Goal: Navigation & Orientation: Find specific page/section

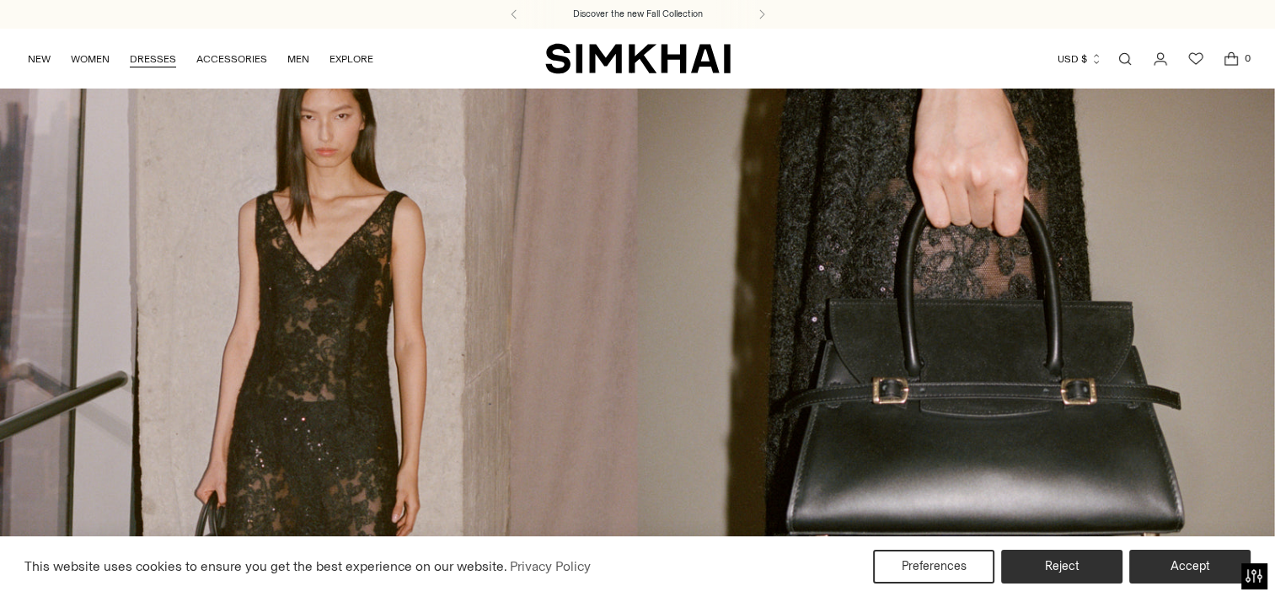
click at [150, 51] on link "DRESSES" at bounding box center [153, 58] width 46 height 37
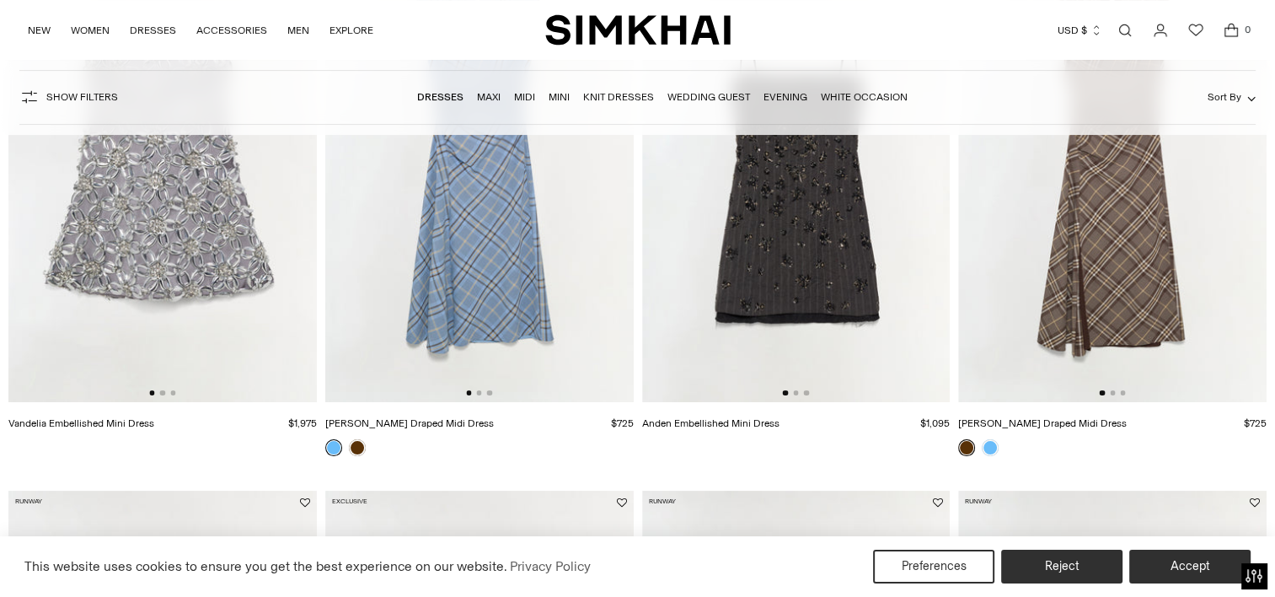
scroll to position [337, 0]
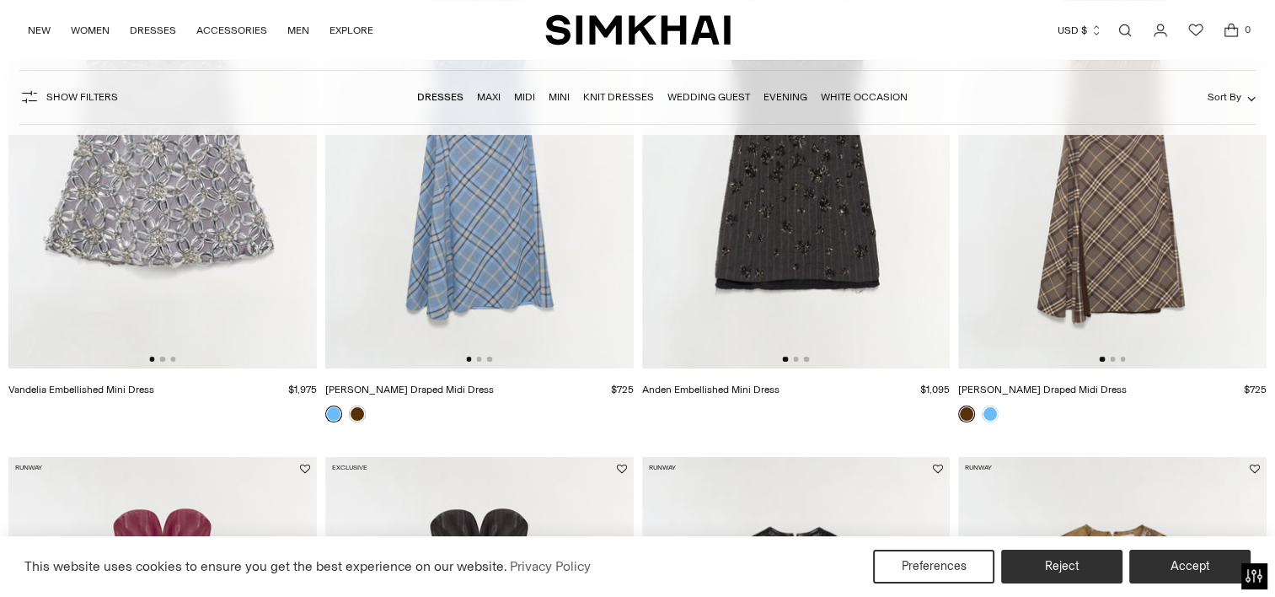
click at [723, 96] on link "Wedding Guest" at bounding box center [708, 97] width 83 height 12
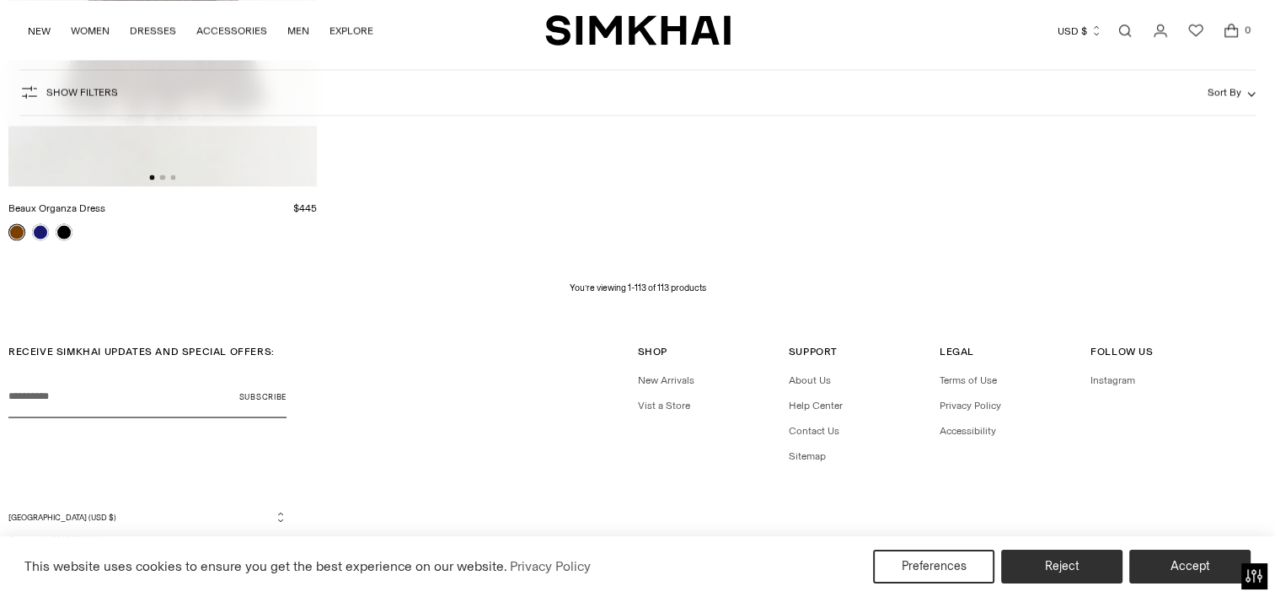
scroll to position [15934, 0]
